Goal: Information Seeking & Learning: Learn about a topic

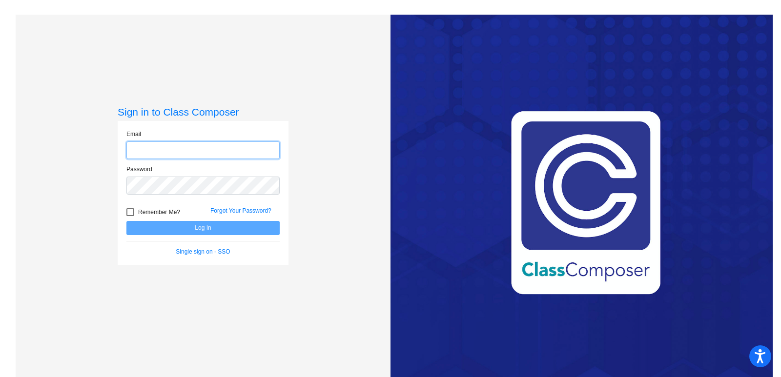
type input "[PERSON_NAME][EMAIL_ADDRESS][PERSON_NAME][DOMAIN_NAME]"
drag, startPoint x: 126, startPoint y: 211, endPoint x: 139, endPoint y: 221, distance: 16.0
click at [126, 211] on div at bounding box center [130, 212] width 8 height 8
click at [130, 216] on input "Remember Me?" at bounding box center [130, 216] width 0 height 0
checkbox input "true"
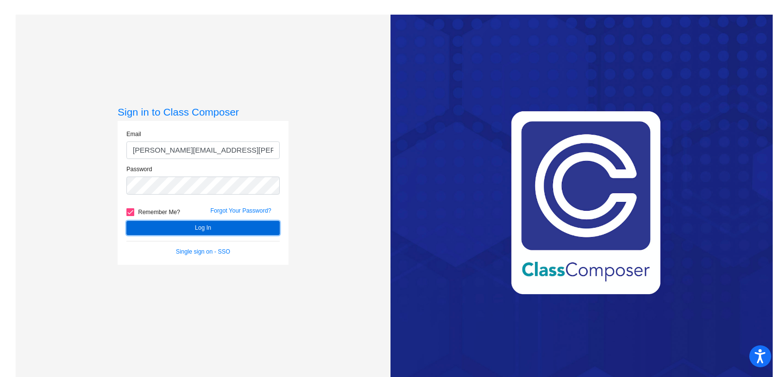
click at [173, 226] on button "Log In" at bounding box center [202, 228] width 153 height 14
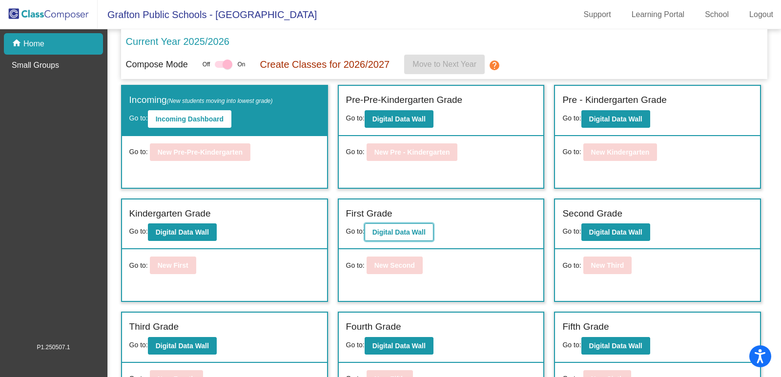
click at [423, 231] on b "Digital Data Wall" at bounding box center [398, 232] width 53 height 8
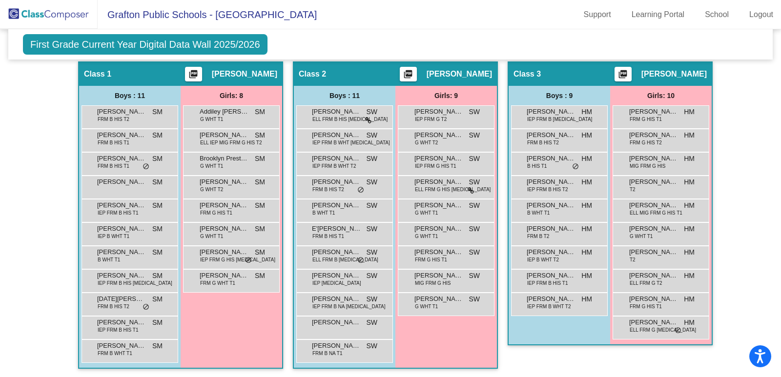
scroll to position [176, 0]
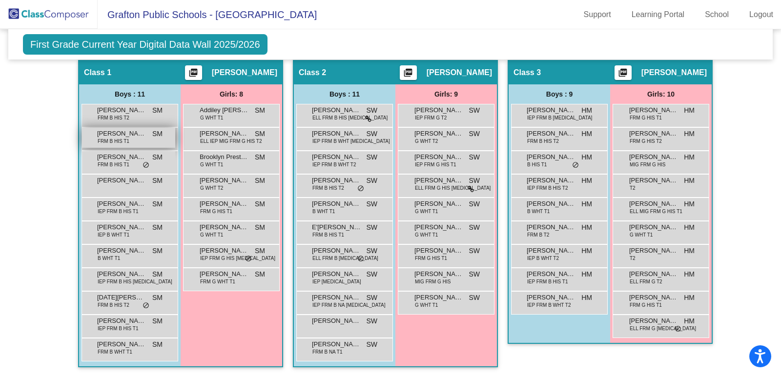
click at [108, 142] on span "FRM B HIS T1" at bounding box center [114, 141] width 32 height 7
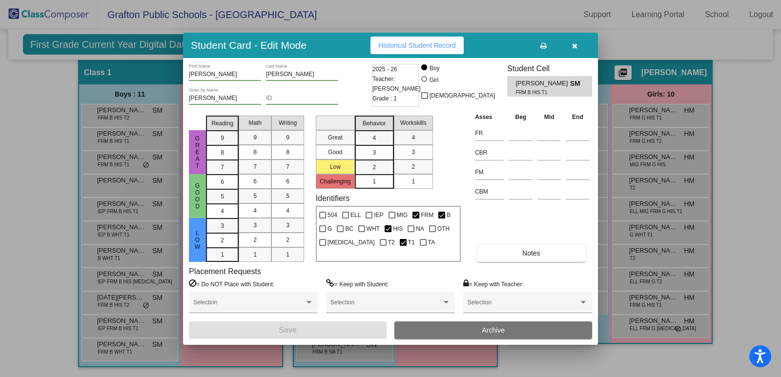
click at [576, 46] on icon "button" at bounding box center [574, 45] width 5 height 7
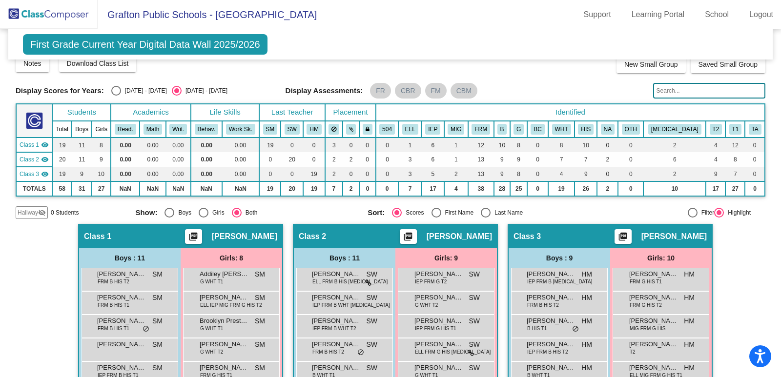
scroll to position [0, 0]
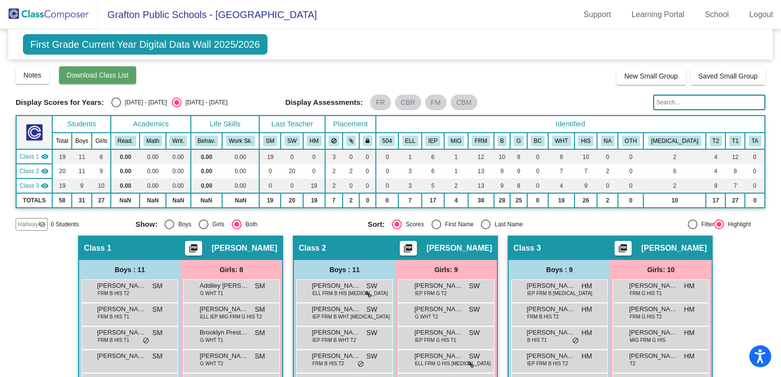
click at [123, 75] on span "Download Class List" at bounding box center [98, 75] width 62 height 8
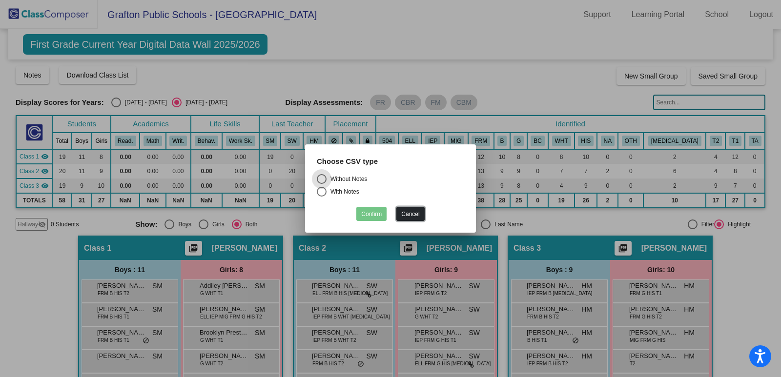
click at [420, 210] on button "Cancel" at bounding box center [410, 214] width 28 height 14
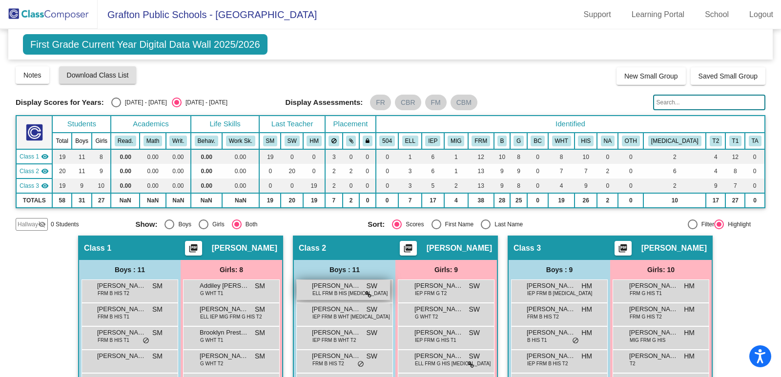
click at [377, 286] on div "[PERSON_NAME] ELL FRM B HIS [MEDICAL_DATA] SW lock do_not_disturb_alt" at bounding box center [343, 290] width 93 height 20
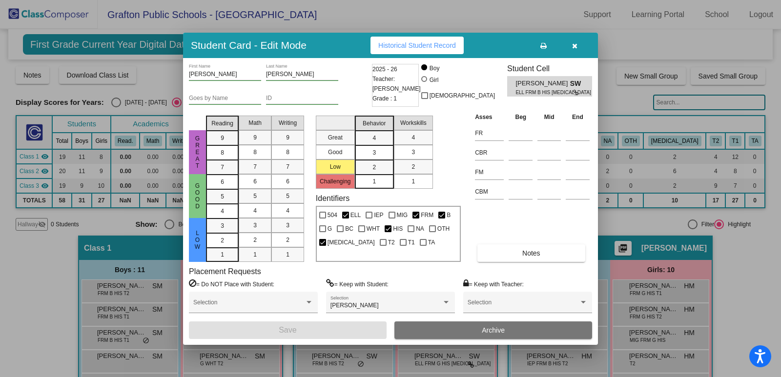
click at [577, 45] on button "button" at bounding box center [574, 46] width 31 height 18
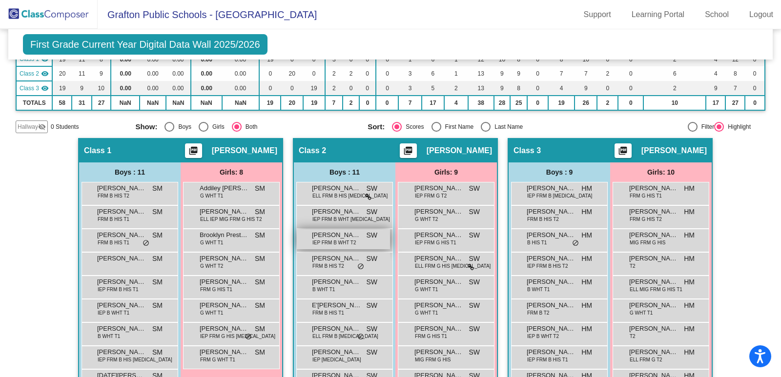
scroll to position [176, 0]
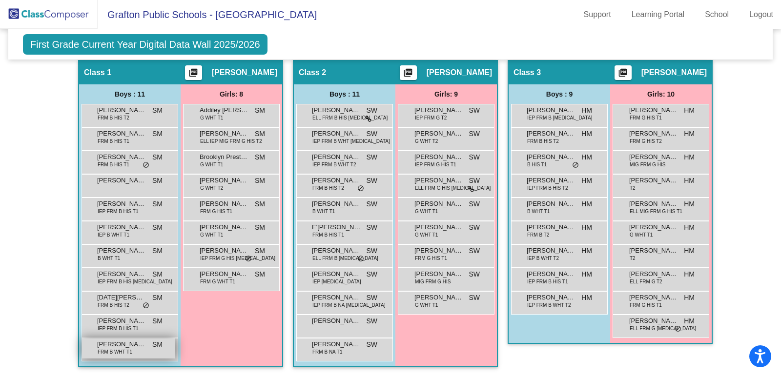
click at [149, 350] on div "[PERSON_NAME] FRM B WHT T1 SM lock do_not_disturb_alt" at bounding box center [128, 349] width 93 height 20
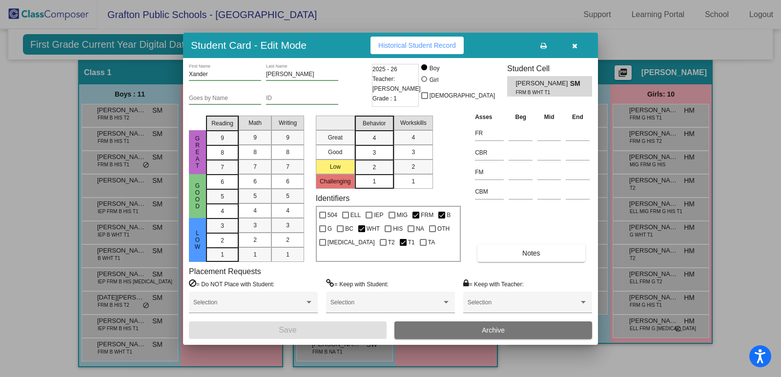
click at [578, 44] on button "button" at bounding box center [574, 46] width 31 height 18
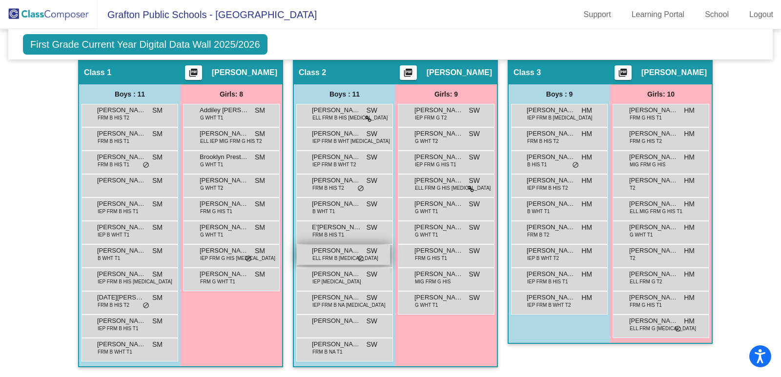
click at [348, 259] on div "[PERSON_NAME] FRM B [MEDICAL_DATA] SW lock do_not_disturb_alt" at bounding box center [343, 255] width 93 height 20
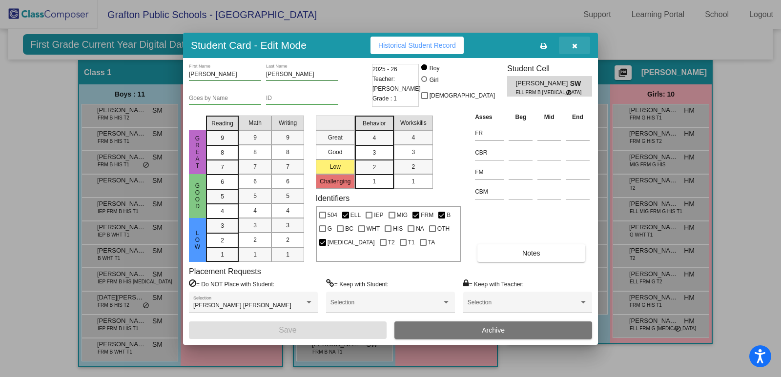
click at [572, 45] on icon "button" at bounding box center [574, 45] width 5 height 7
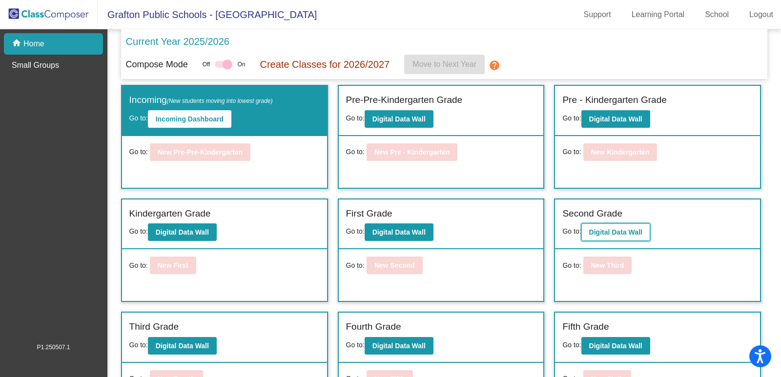
click at [618, 229] on b "Digital Data Wall" at bounding box center [615, 232] width 53 height 8
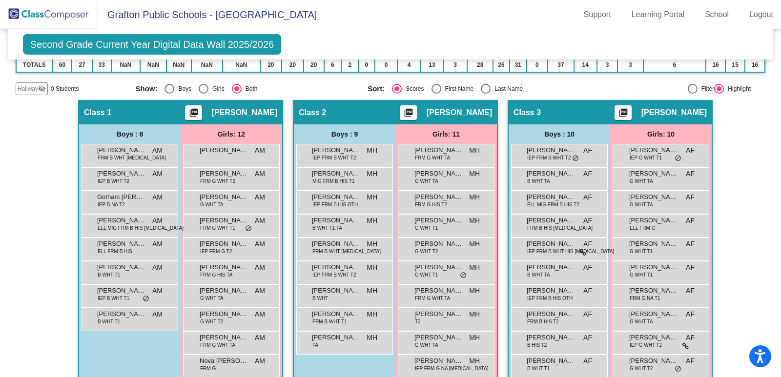
scroll to position [146, 0]
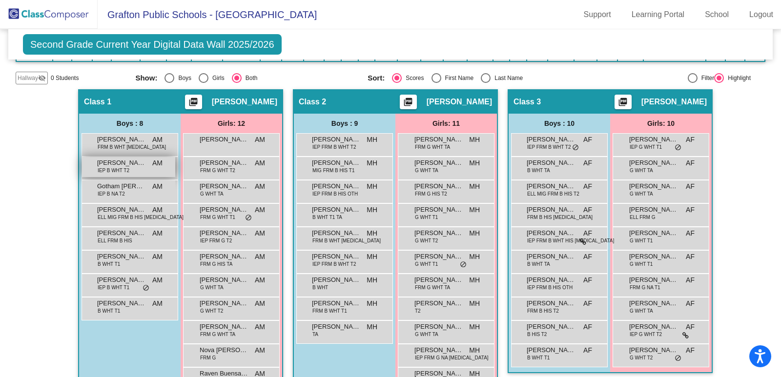
click at [124, 171] on span "IEP B WHT T2" at bounding box center [114, 170] width 32 height 7
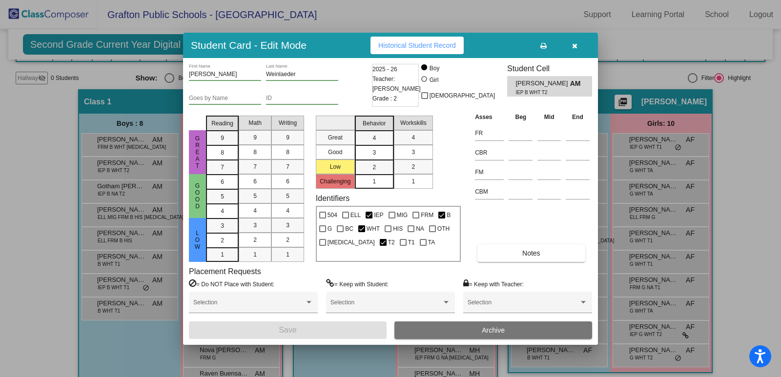
click at [577, 49] on icon "button" at bounding box center [574, 45] width 5 height 7
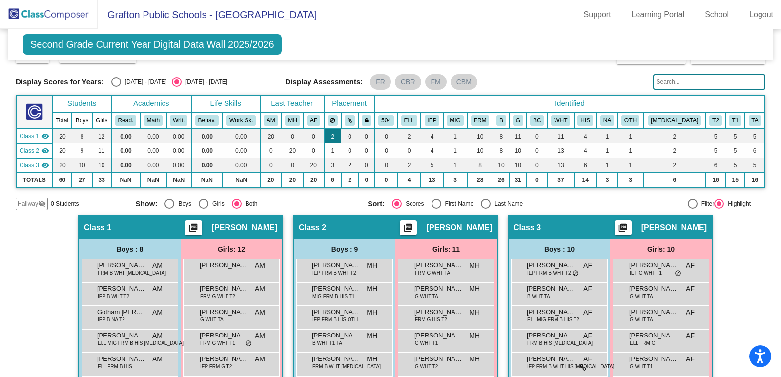
scroll to position [0, 0]
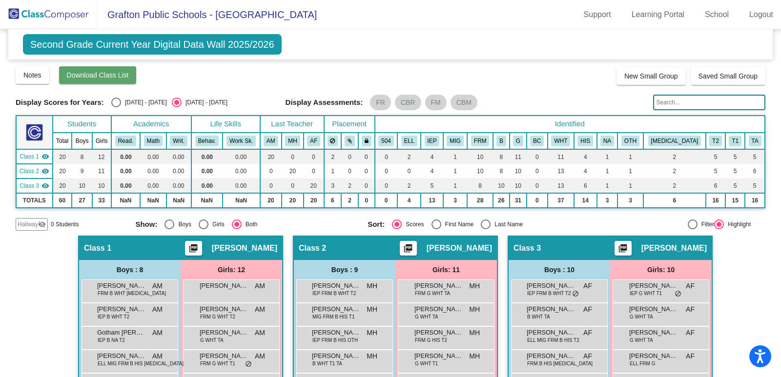
click at [95, 77] on span "Download Class List" at bounding box center [98, 75] width 62 height 8
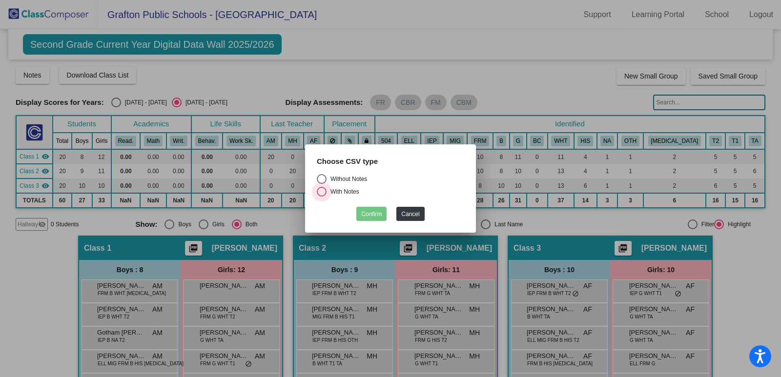
click at [319, 189] on div "Select an option" at bounding box center [322, 192] width 10 height 10
click at [321, 197] on input "With Notes" at bounding box center [321, 197] width 0 height 0
radio input "true"
click at [377, 212] on button "Confirm" at bounding box center [371, 214] width 30 height 14
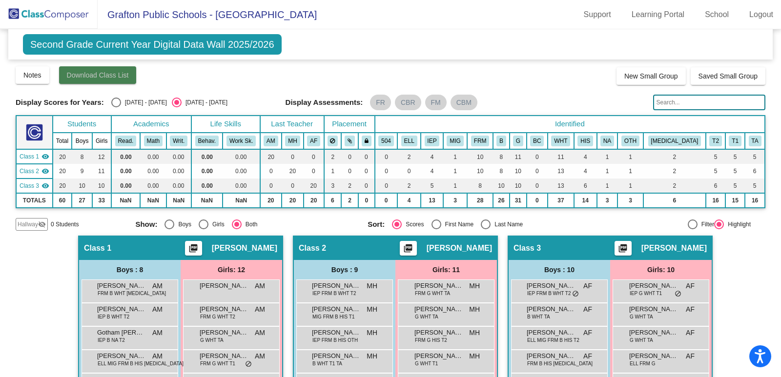
click at [103, 79] on button "Download Class List" at bounding box center [98, 75] width 78 height 18
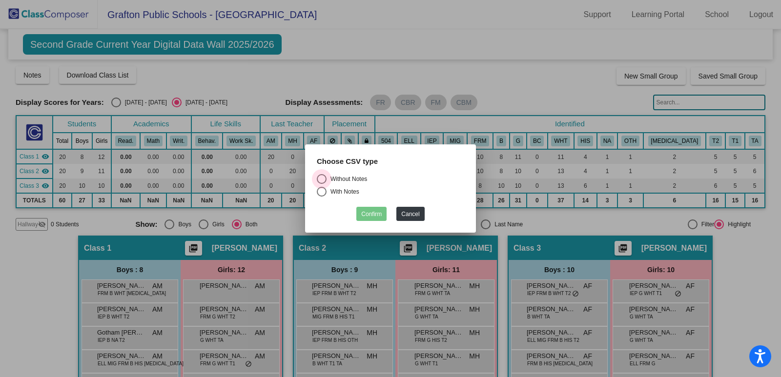
click at [342, 174] on label "Without Notes" at bounding box center [390, 179] width 147 height 10
click at [322, 184] on input "Without Notes" at bounding box center [321, 184] width 0 height 0
radio input "true"
click at [371, 208] on button "Confirm" at bounding box center [371, 214] width 30 height 14
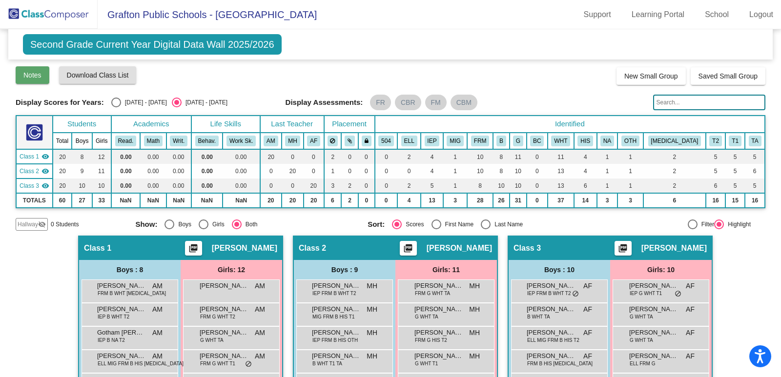
click at [21, 75] on button "Notes" at bounding box center [33, 75] width 34 height 18
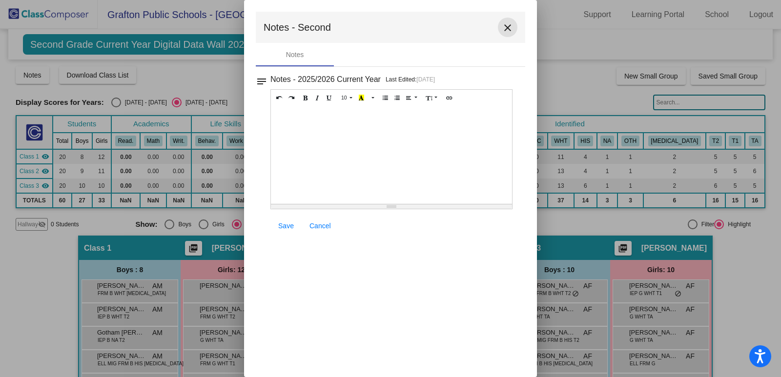
click at [509, 25] on mat-icon "close" at bounding box center [508, 28] width 12 height 12
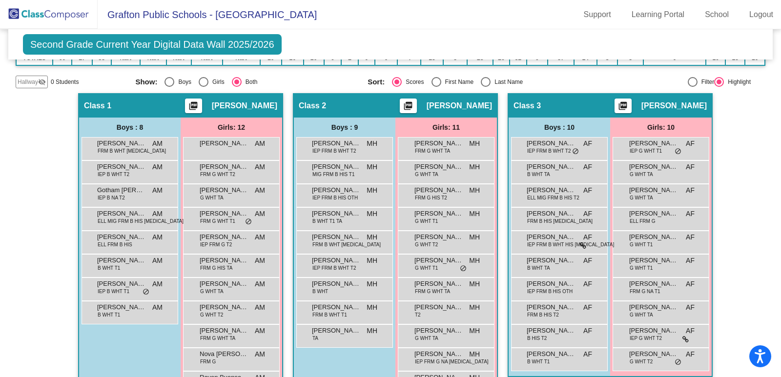
scroll to position [146, 0]
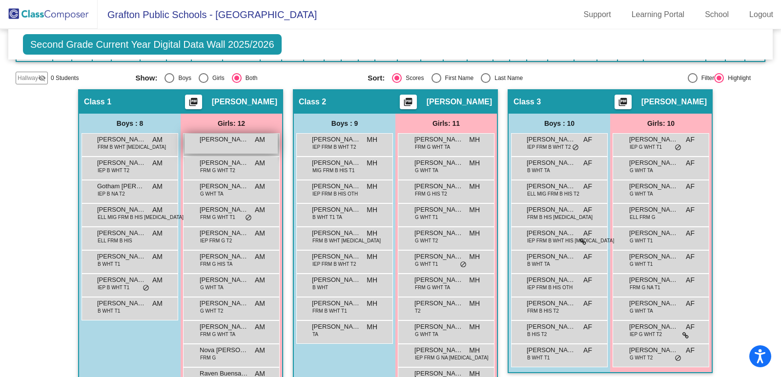
click at [205, 137] on span "[PERSON_NAME]" at bounding box center [224, 140] width 49 height 10
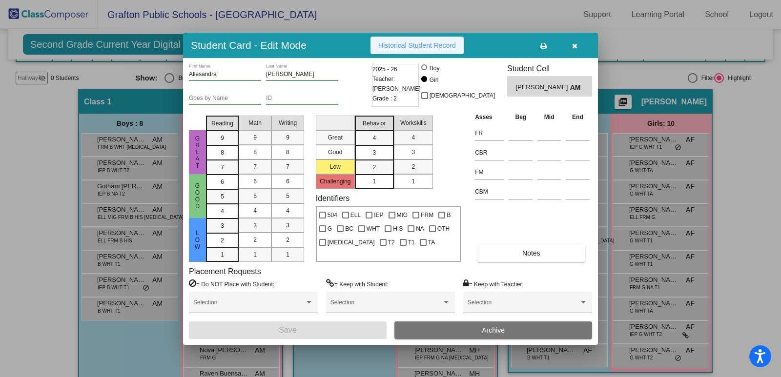
click at [415, 47] on span "Historical Student Record" at bounding box center [417, 45] width 78 height 8
click at [576, 45] on icon "button" at bounding box center [574, 45] width 5 height 7
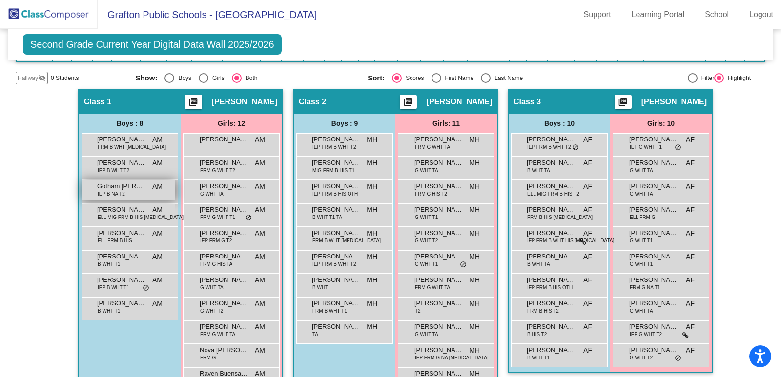
click at [125, 193] on div "Gotham [PERSON_NAME] IEP B NA T2 AM lock do_not_disturb_alt" at bounding box center [128, 191] width 93 height 20
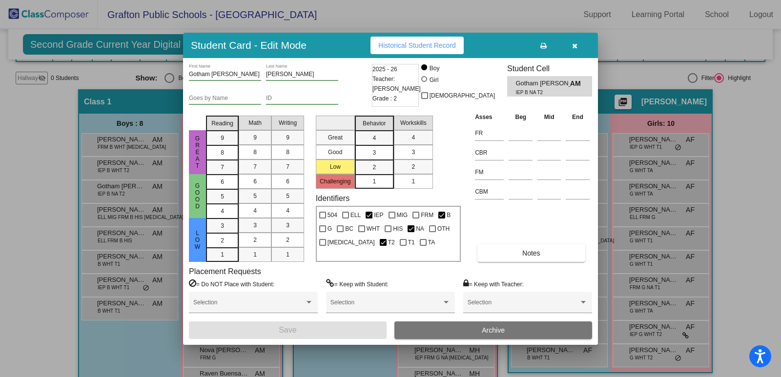
click at [578, 42] on button "button" at bounding box center [574, 46] width 31 height 18
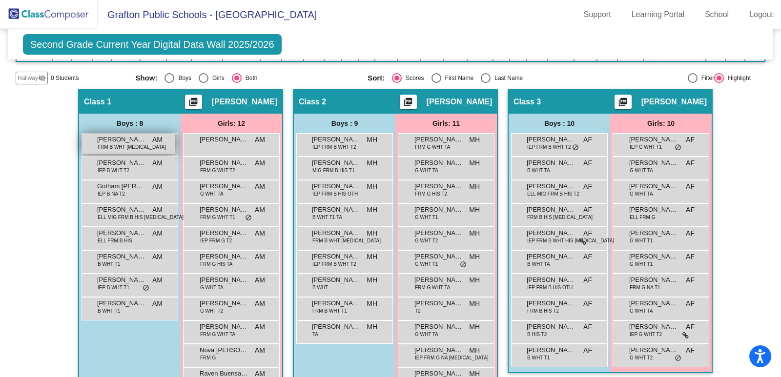
click at [140, 139] on span "[PERSON_NAME]" at bounding box center [121, 140] width 49 height 10
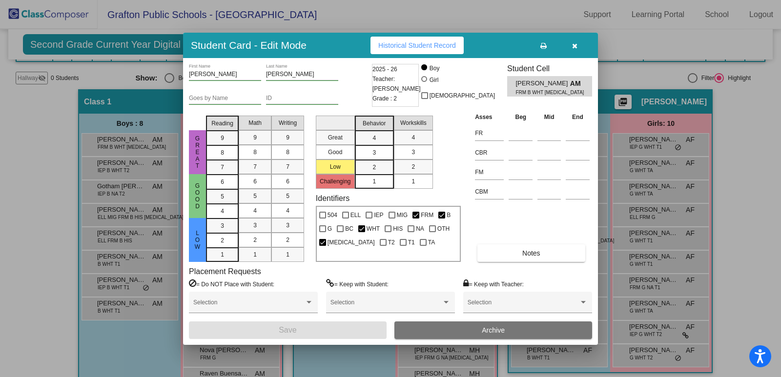
click at [575, 43] on icon "button" at bounding box center [574, 45] width 5 height 7
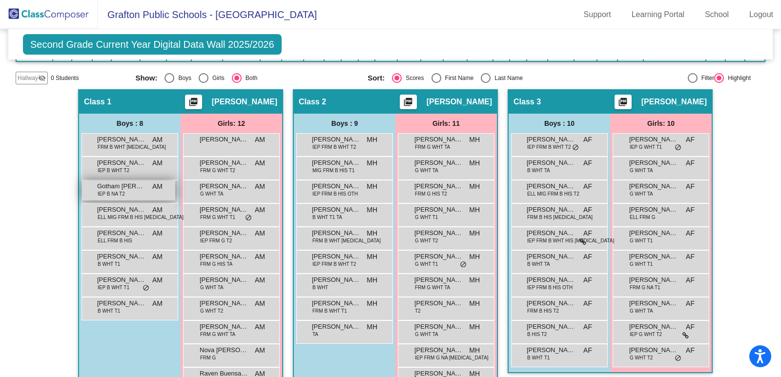
click at [132, 195] on div "Gotham [PERSON_NAME] IEP B NA T2 AM lock do_not_disturb_alt" at bounding box center [128, 191] width 93 height 20
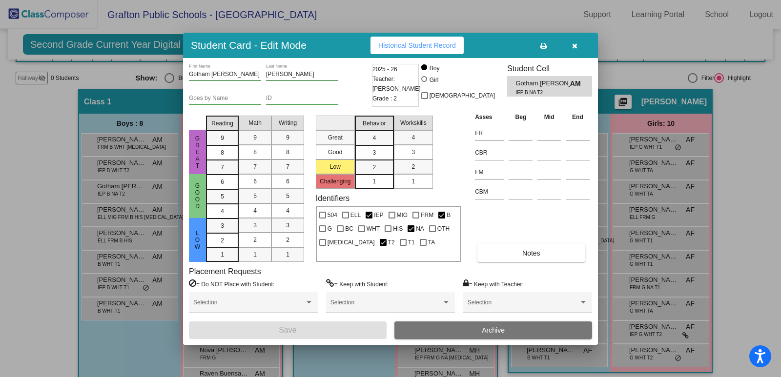
click at [575, 48] on icon "button" at bounding box center [574, 45] width 5 height 7
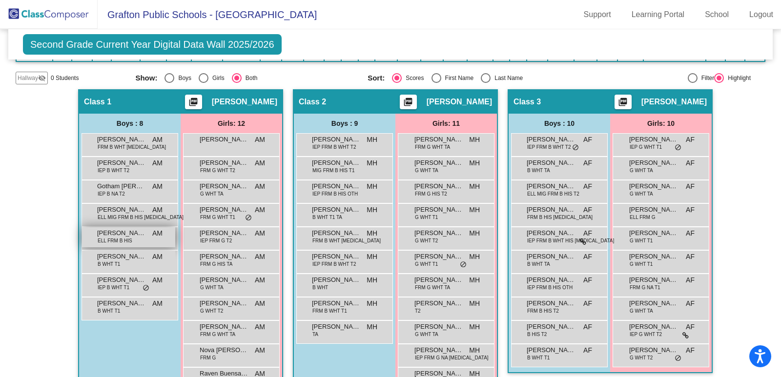
click at [125, 237] on span "[PERSON_NAME]" at bounding box center [121, 233] width 49 height 10
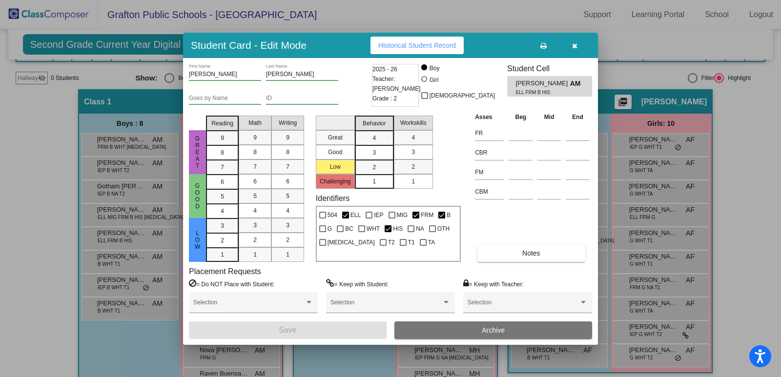
click at [573, 43] on icon "button" at bounding box center [574, 45] width 5 height 7
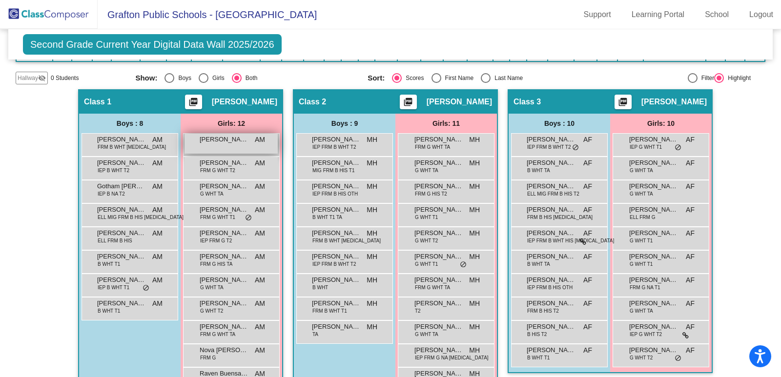
click at [221, 147] on div "[PERSON_NAME] AM lock do_not_disturb_alt" at bounding box center [231, 144] width 93 height 20
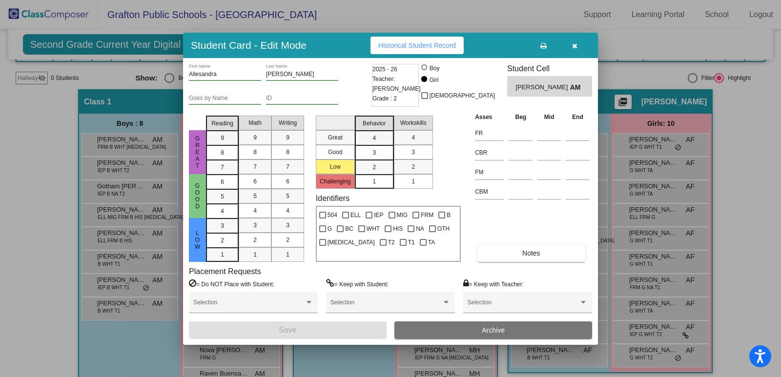
click at [578, 48] on button "button" at bounding box center [574, 46] width 31 height 18
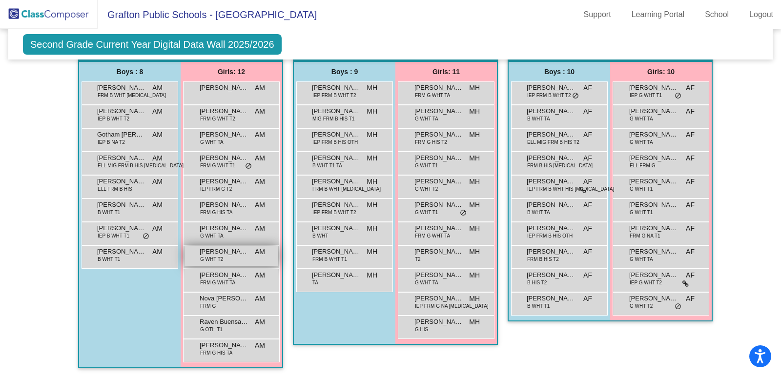
scroll to position [199, 0]
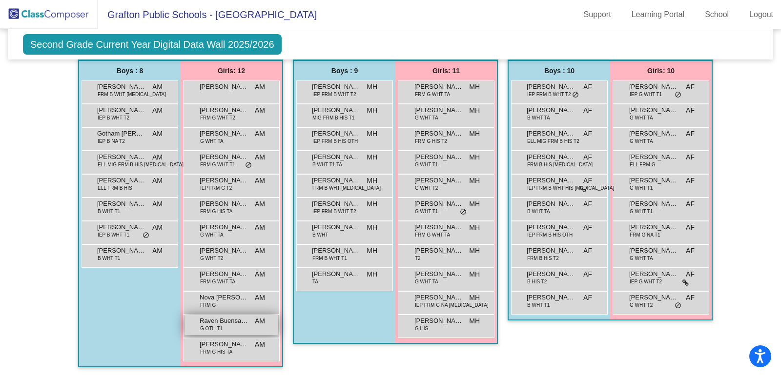
click at [218, 330] on span "G OTH T1" at bounding box center [211, 328] width 22 height 7
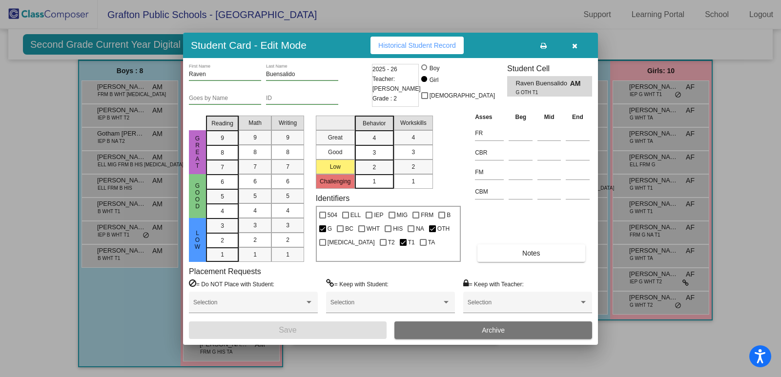
click at [573, 45] on button "button" at bounding box center [574, 46] width 31 height 18
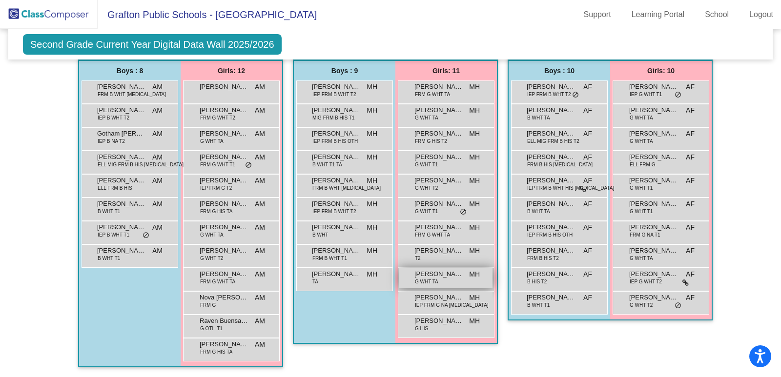
click at [427, 286] on span "G WHT TA" at bounding box center [426, 281] width 23 height 7
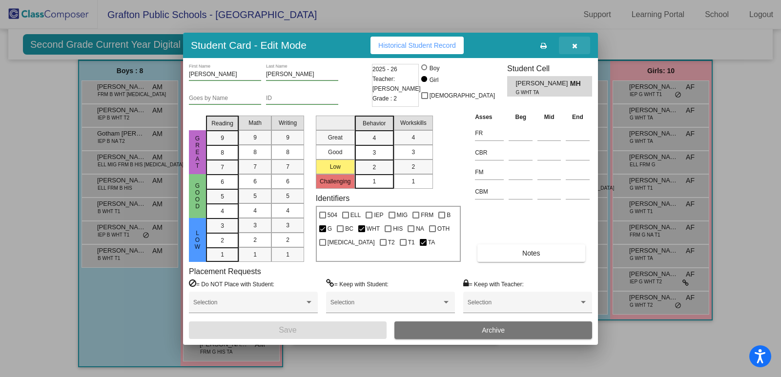
click at [575, 41] on button "button" at bounding box center [574, 46] width 31 height 18
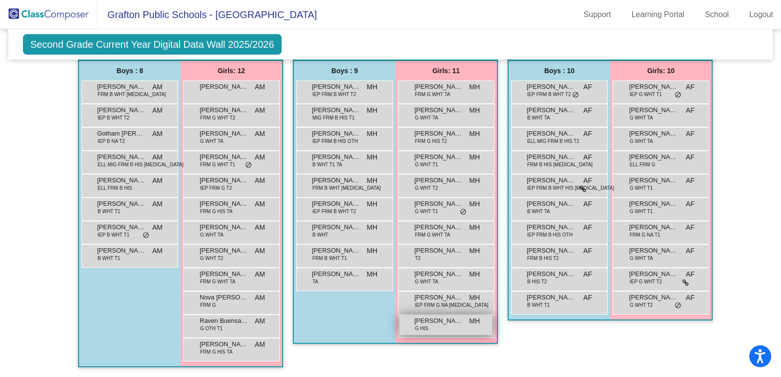
click at [447, 329] on div "[PERSON_NAME] G HIS MH lock do_not_disturb_alt" at bounding box center [445, 325] width 93 height 20
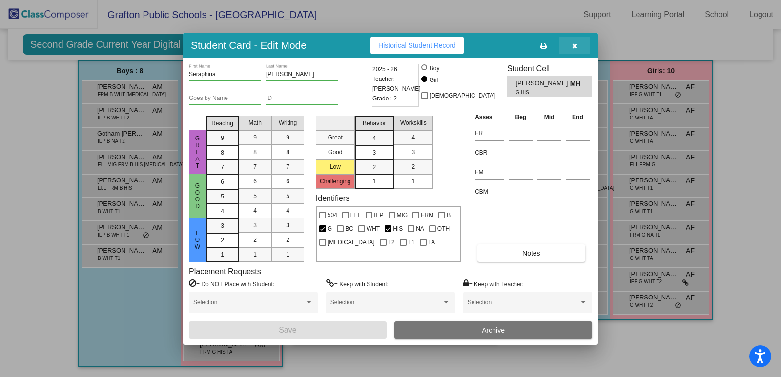
click at [571, 47] on button "button" at bounding box center [574, 46] width 31 height 18
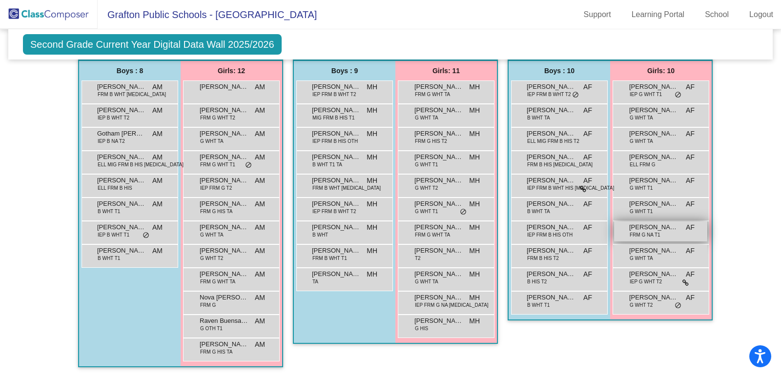
click at [658, 235] on div "[PERSON_NAME] [PERSON_NAME] FRM G NA T1 AF lock do_not_disturb_alt" at bounding box center [660, 232] width 93 height 20
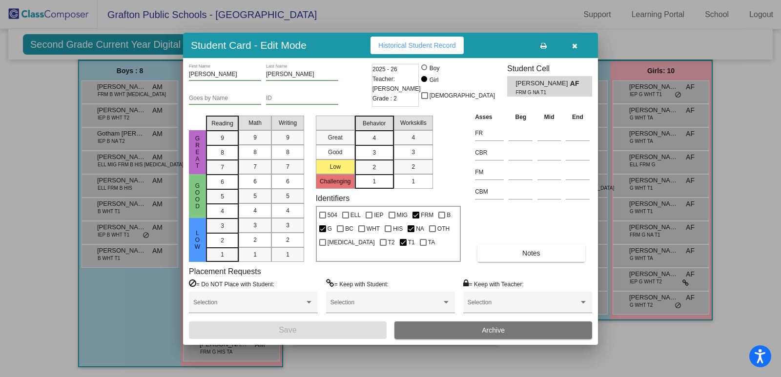
click at [576, 38] on button "button" at bounding box center [574, 46] width 31 height 18
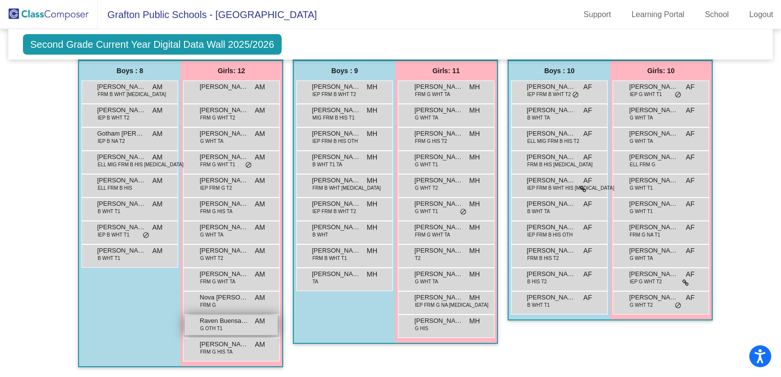
click at [223, 332] on div "Raven Buensalido G OTH T1 AM lock do_not_disturb_alt" at bounding box center [231, 325] width 93 height 20
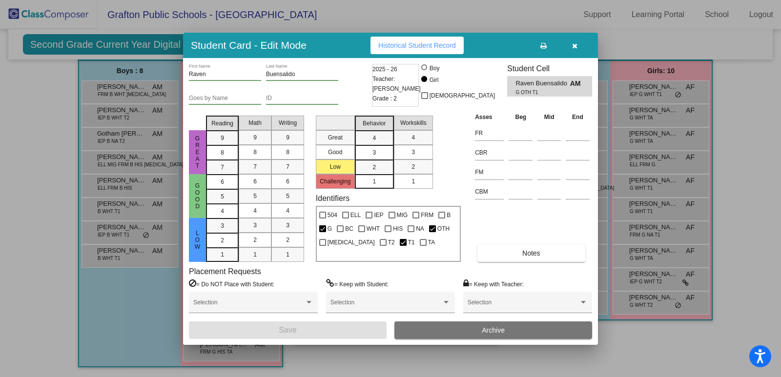
click at [573, 41] on span "button" at bounding box center [574, 45] width 5 height 8
